Goal: Task Accomplishment & Management: Use online tool/utility

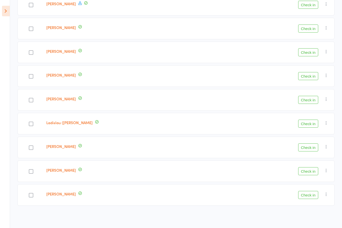
click at [6, 12] on icon at bounding box center [6, 11] width 8 height 11
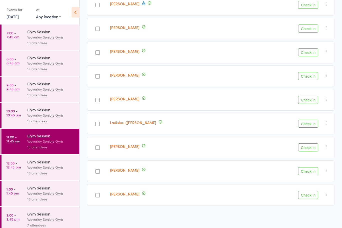
click at [48, 170] on div "Waverley Seniors Gym" at bounding box center [51, 168] width 48 height 6
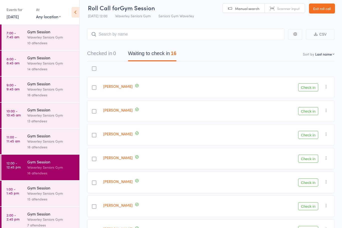
click at [79, 12] on icon at bounding box center [76, 12] width 8 height 11
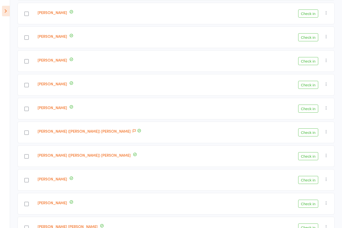
scroll to position [124, 0]
click at [7, 9] on icon at bounding box center [6, 11] width 8 height 11
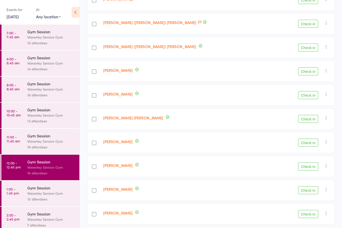
scroll to position [237, 0]
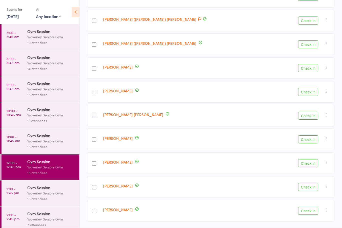
click at [310, 167] on button "Check in" at bounding box center [308, 164] width 20 height 8
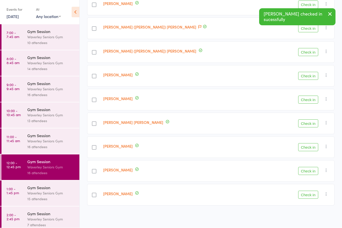
scroll to position [213, 0]
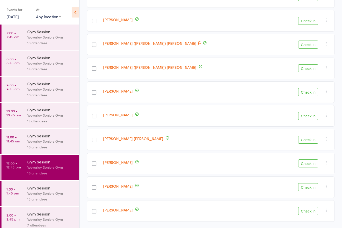
click at [309, 168] on button "Check in" at bounding box center [308, 164] width 20 height 8
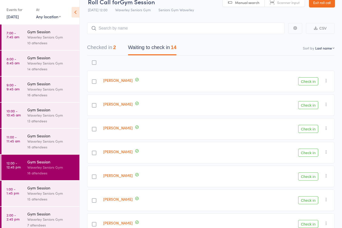
scroll to position [0, 0]
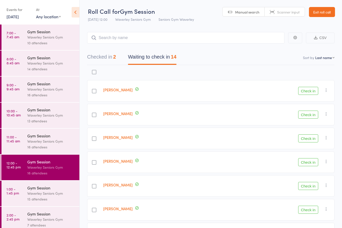
click at [314, 136] on button "Check in" at bounding box center [308, 139] width 20 height 8
click at [130, 35] on input "search" at bounding box center [185, 38] width 197 height 12
type input "Kee"
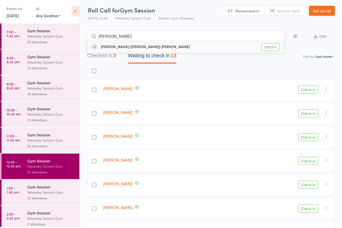
type input "[PERSON_NAME]"
click at [128, 48] on div "[PERSON_NAME] ([PERSON_NAME]) [PERSON_NAME]" at bounding box center [140, 49] width 98 height 6
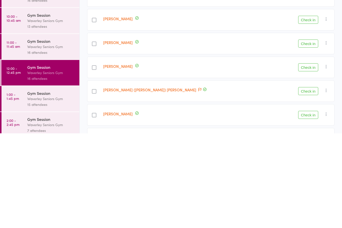
click at [310, 158] on button "Check in" at bounding box center [308, 162] width 20 height 8
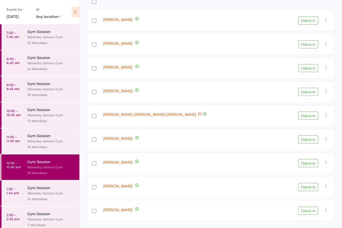
scroll to position [46, 0]
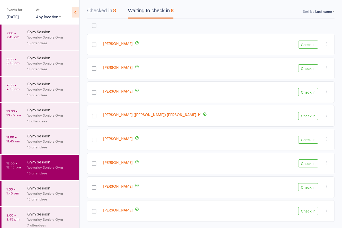
click at [305, 49] on button "Check in" at bounding box center [308, 45] width 20 height 8
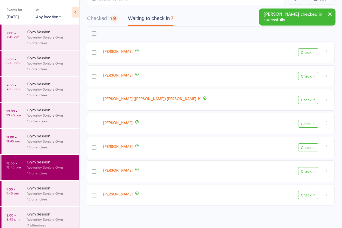
scroll to position [23, 0]
